Goal: Navigation & Orientation: Find specific page/section

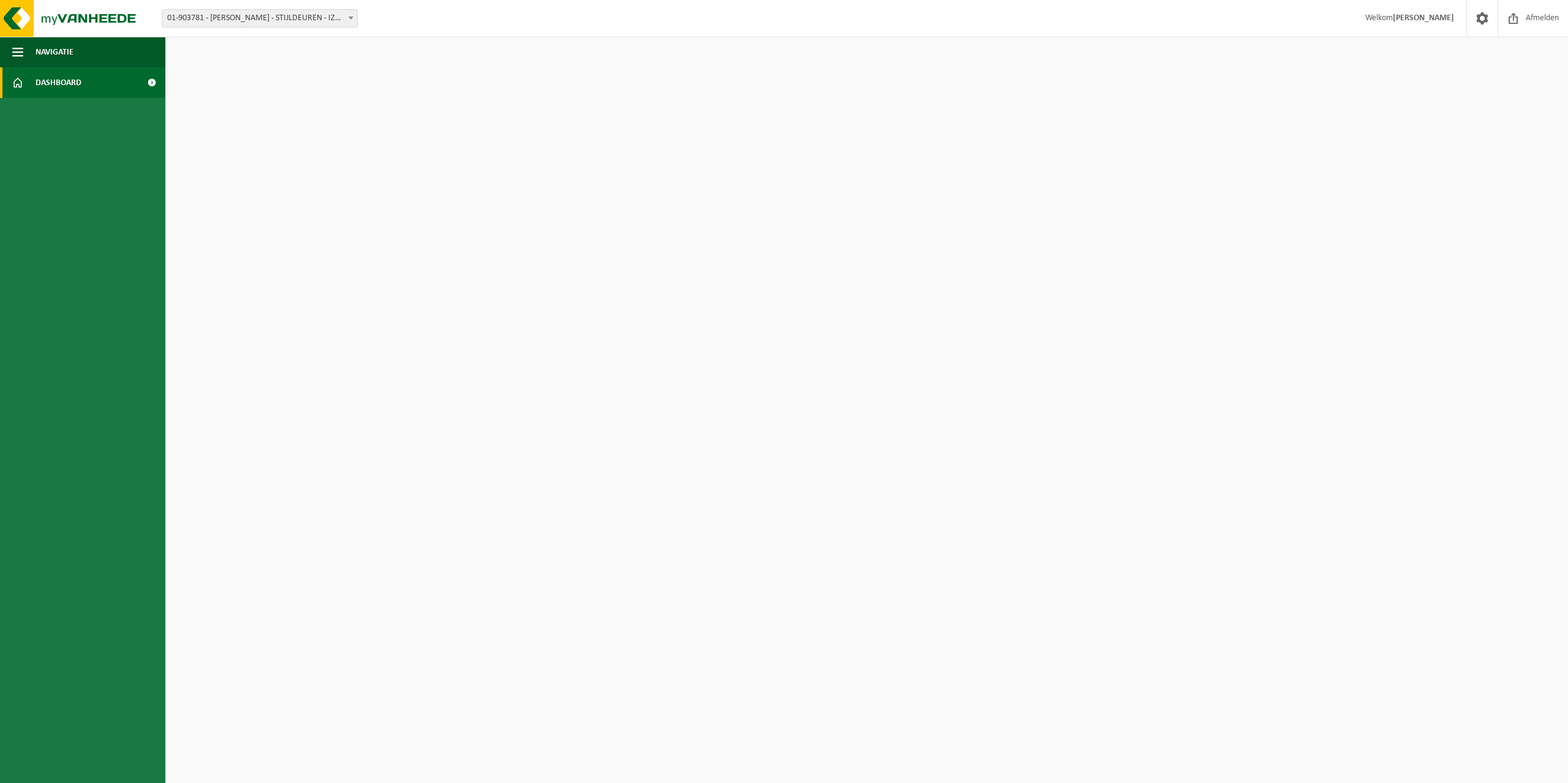
click at [83, 92] on link "Dashboard" at bounding box center [82, 83] width 166 height 31
click at [87, 51] on button "Navigatie" at bounding box center [82, 52] width 166 height 31
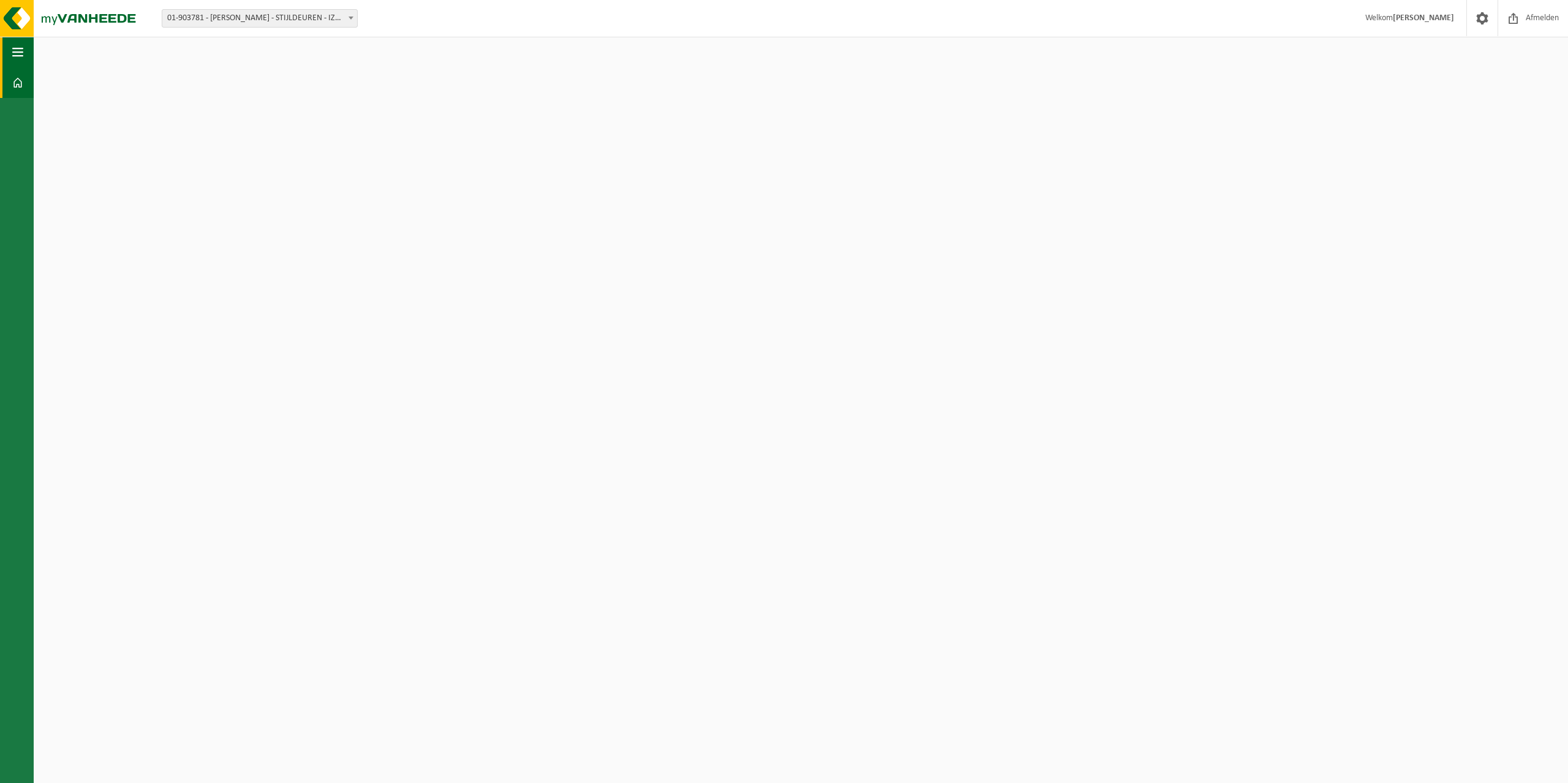
click at [87, 51] on html "Vestiging: 01-903781 - PLETS DIRK - STIJLDEUREN - IZEGEM 01-903781 - PLETS DIRK…" at bounding box center [784, 392] width 1568 height 783
click at [15, 50] on span "button" at bounding box center [17, 52] width 11 height 31
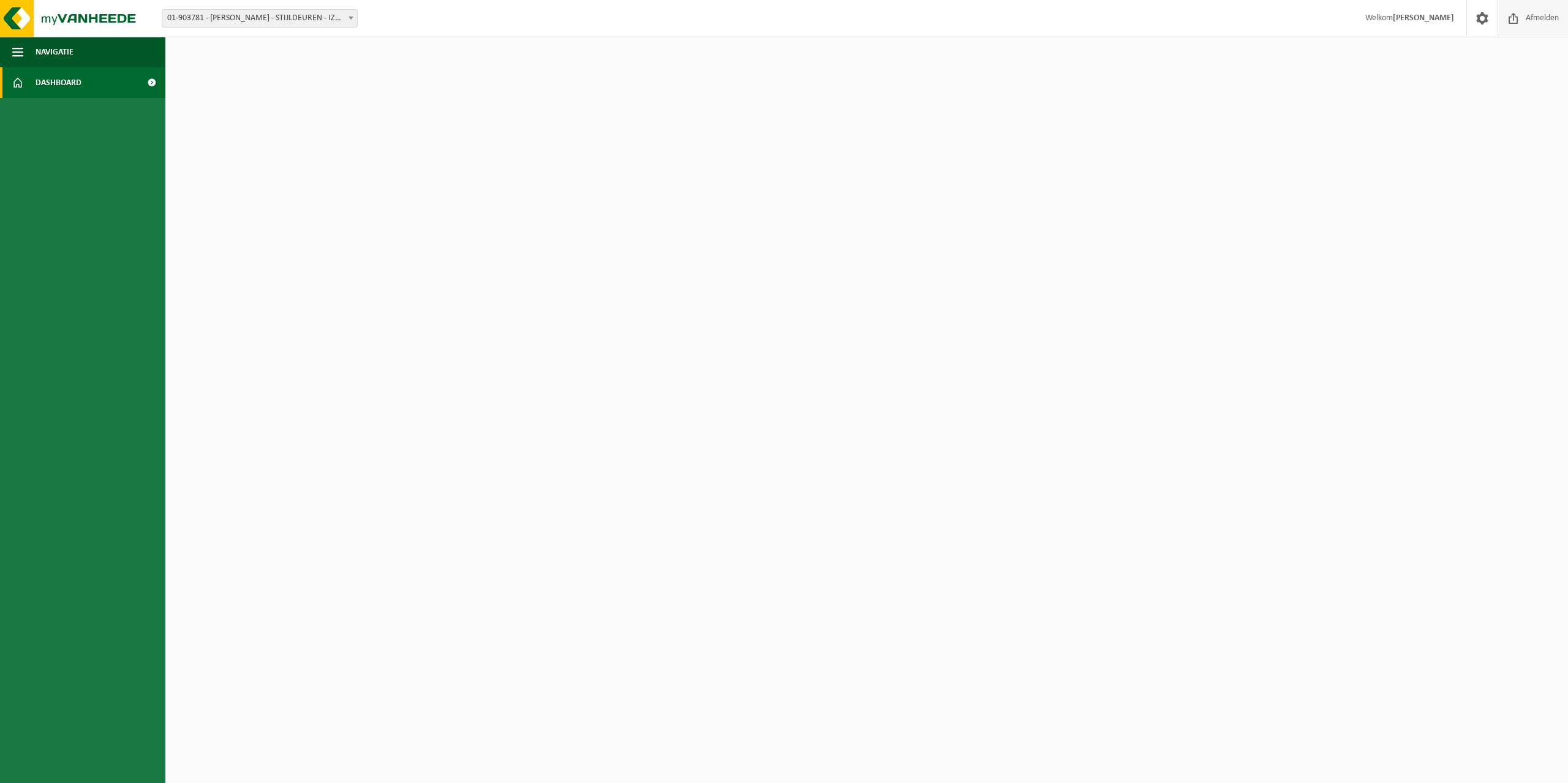
click at [1524, 19] on span "Afmelden" at bounding box center [1542, 17] width 39 height 36
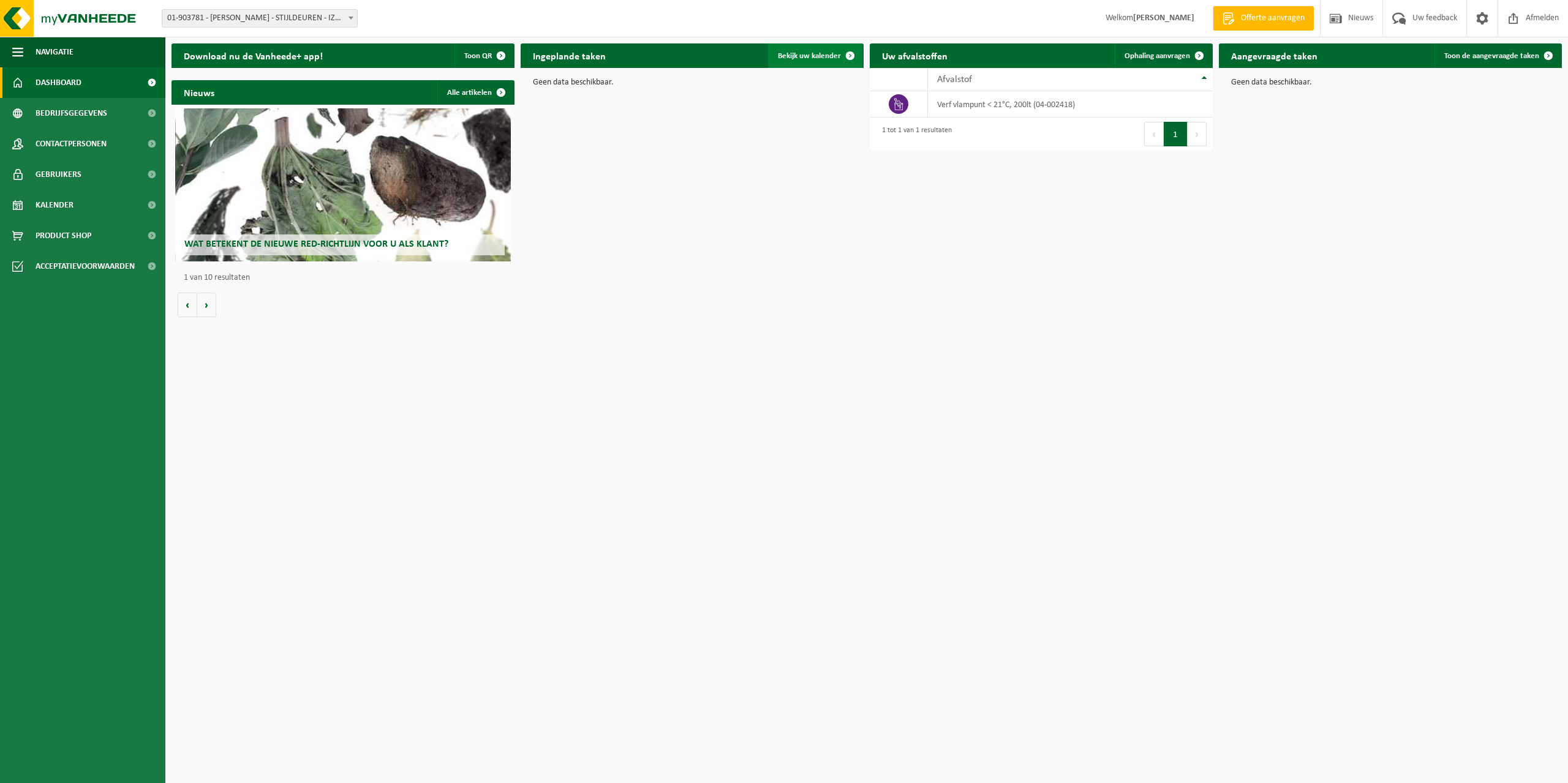
click at [825, 57] on span "Bekijk uw kalender" at bounding box center [808, 56] width 63 height 8
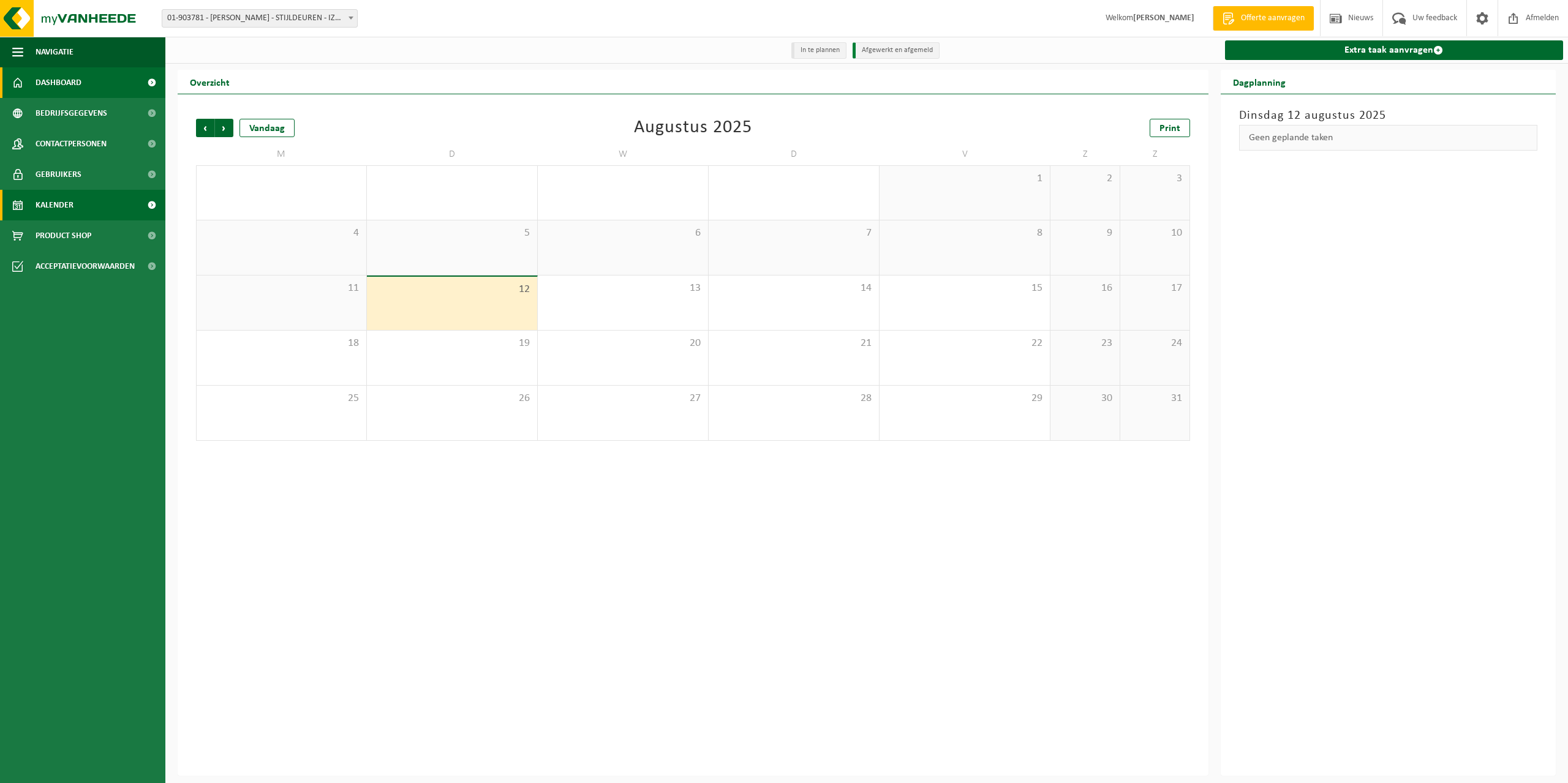
click at [41, 78] on span "Dashboard" at bounding box center [58, 83] width 46 height 31
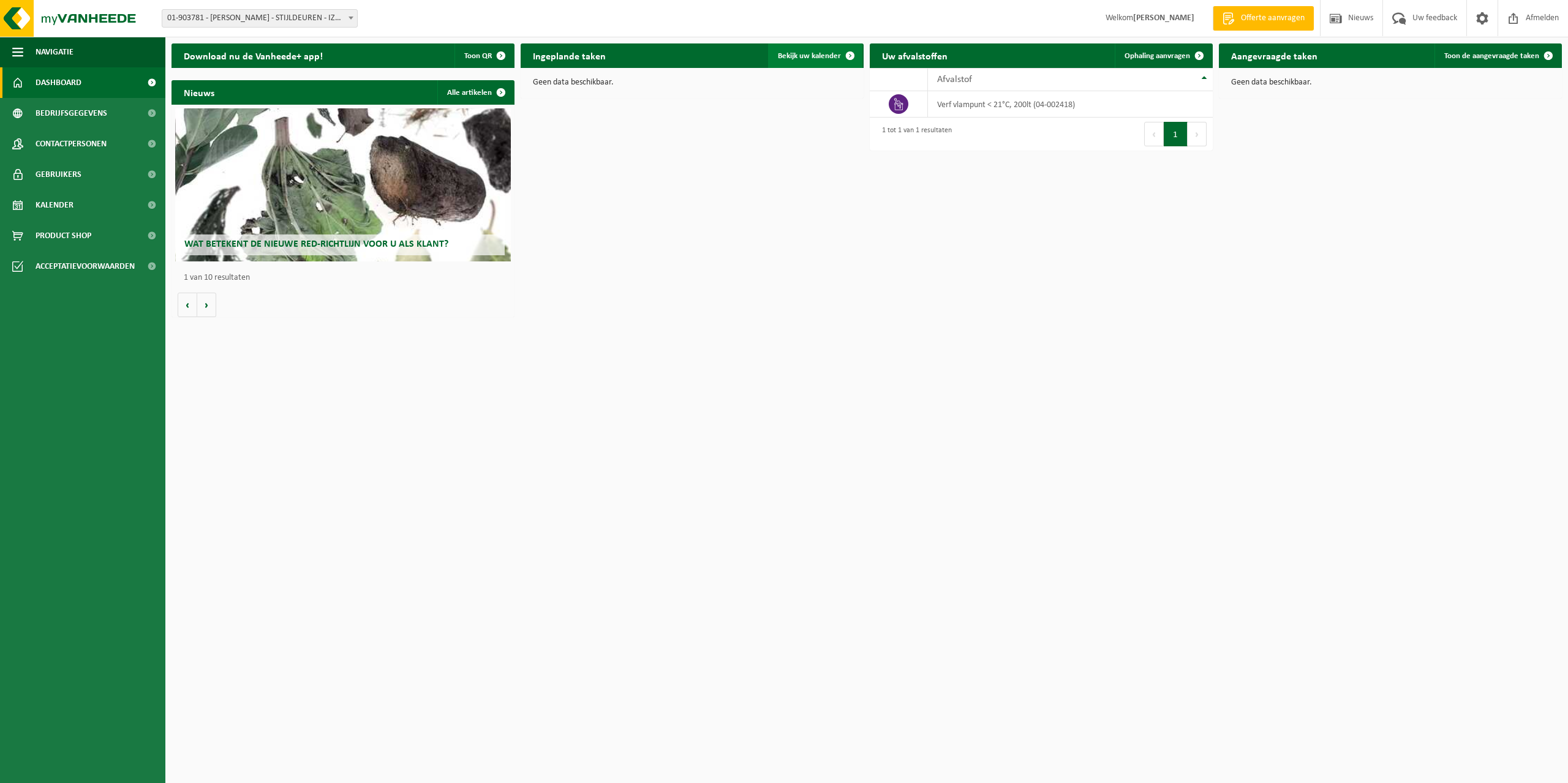
click at [832, 54] on span "Bekijk uw kalender" at bounding box center [808, 56] width 63 height 8
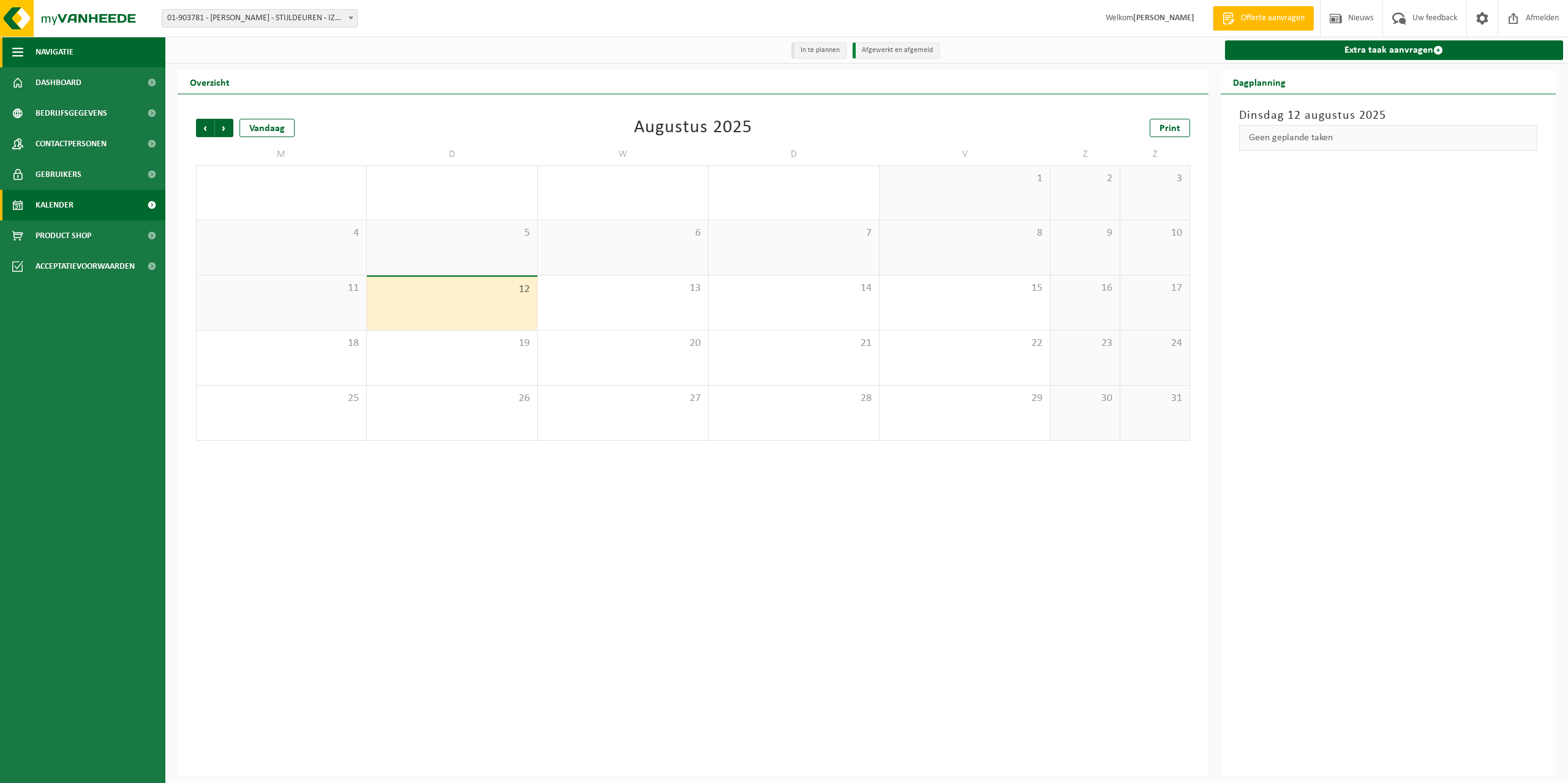
click at [120, 47] on button "Navigatie" at bounding box center [82, 52] width 166 height 31
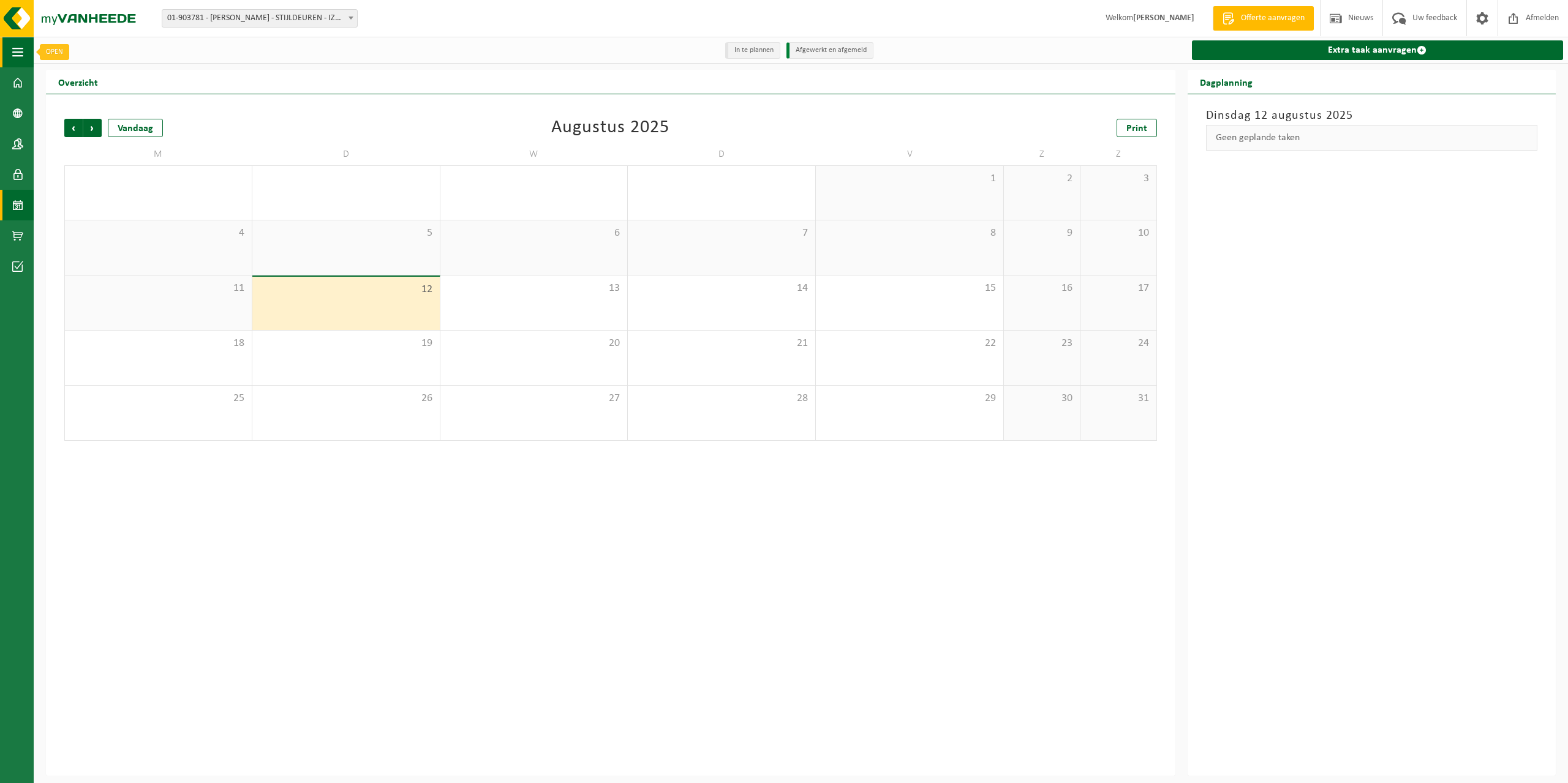
click at [22, 47] on span "button" at bounding box center [17, 52] width 11 height 31
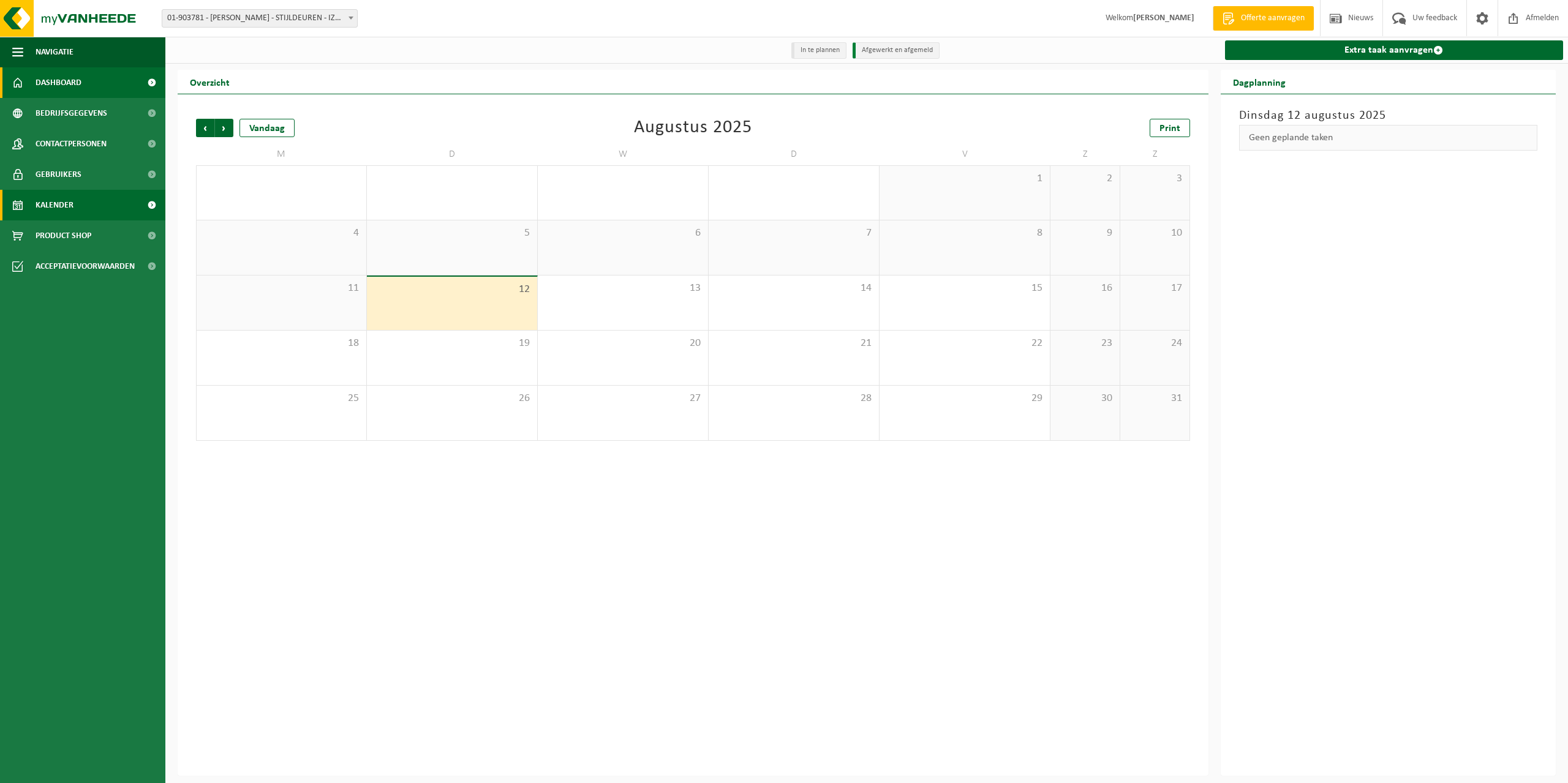
click at [25, 77] on link "Dashboard" at bounding box center [82, 83] width 166 height 31
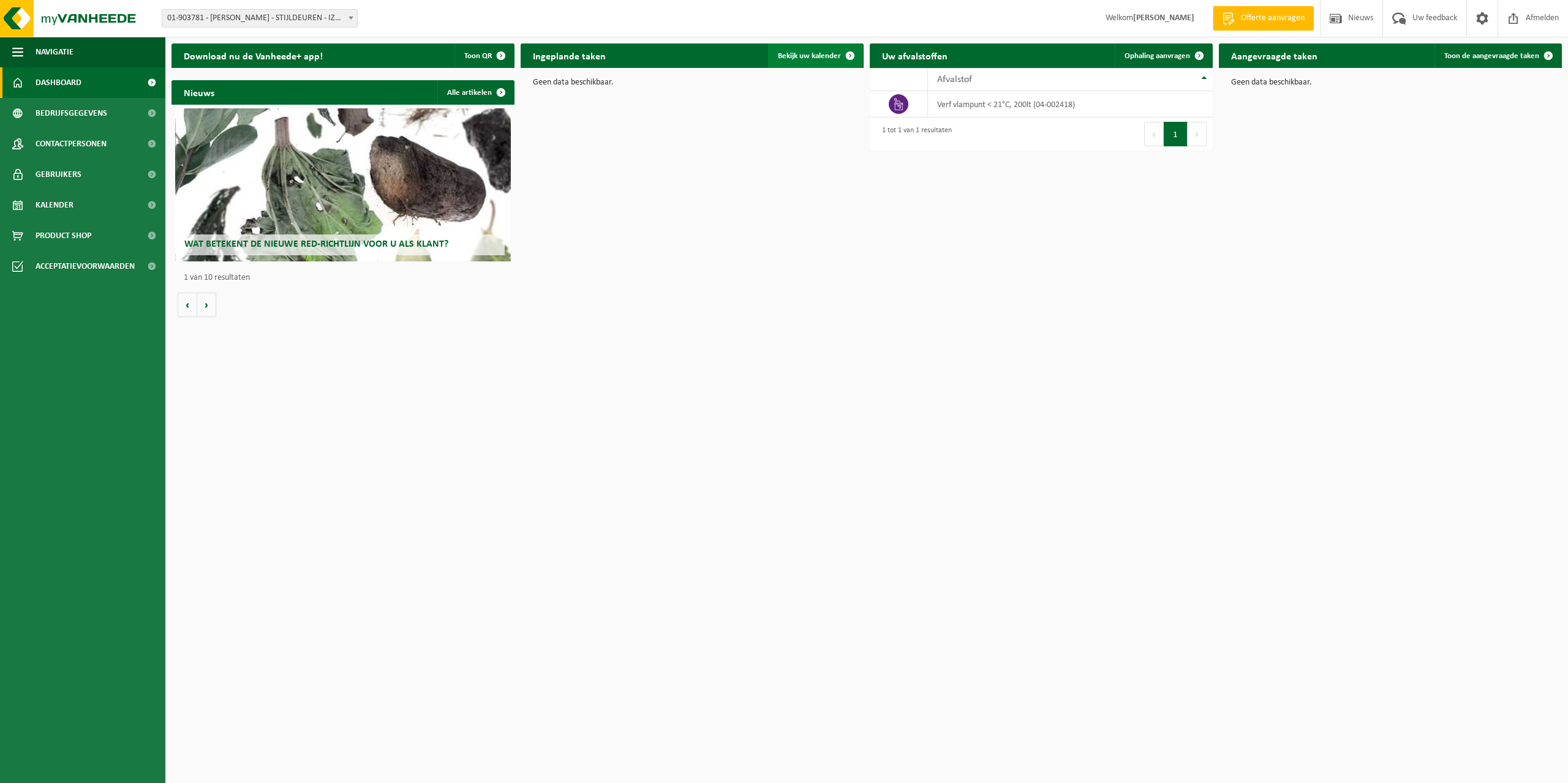
click at [800, 50] on link "Bekijk uw kalender" at bounding box center [814, 55] width 94 height 24
